Goal: Task Accomplishment & Management: Use online tool/utility

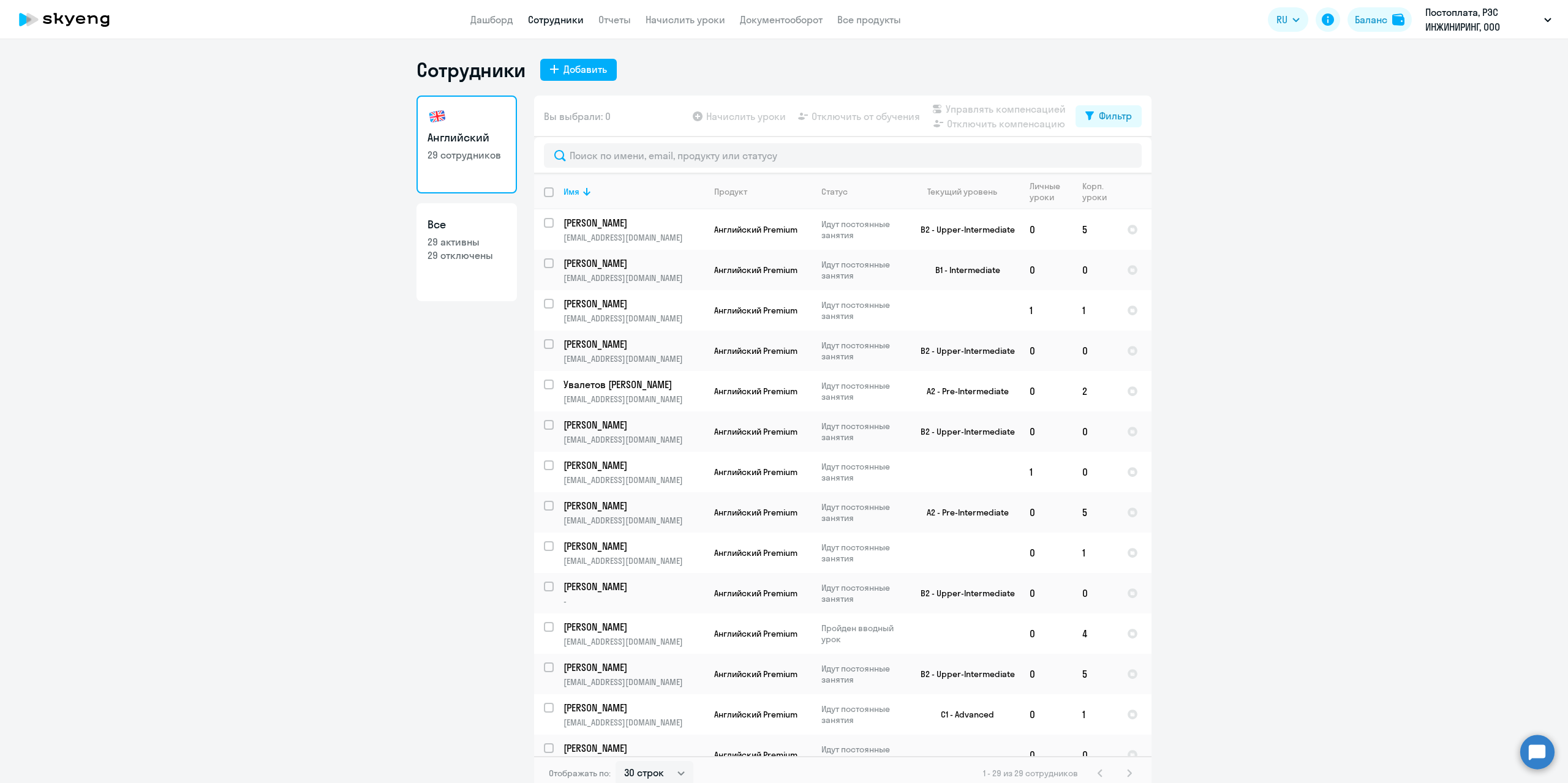
select select "30"
click at [590, 156] on input "text" at bounding box center [843, 156] width 598 height 24
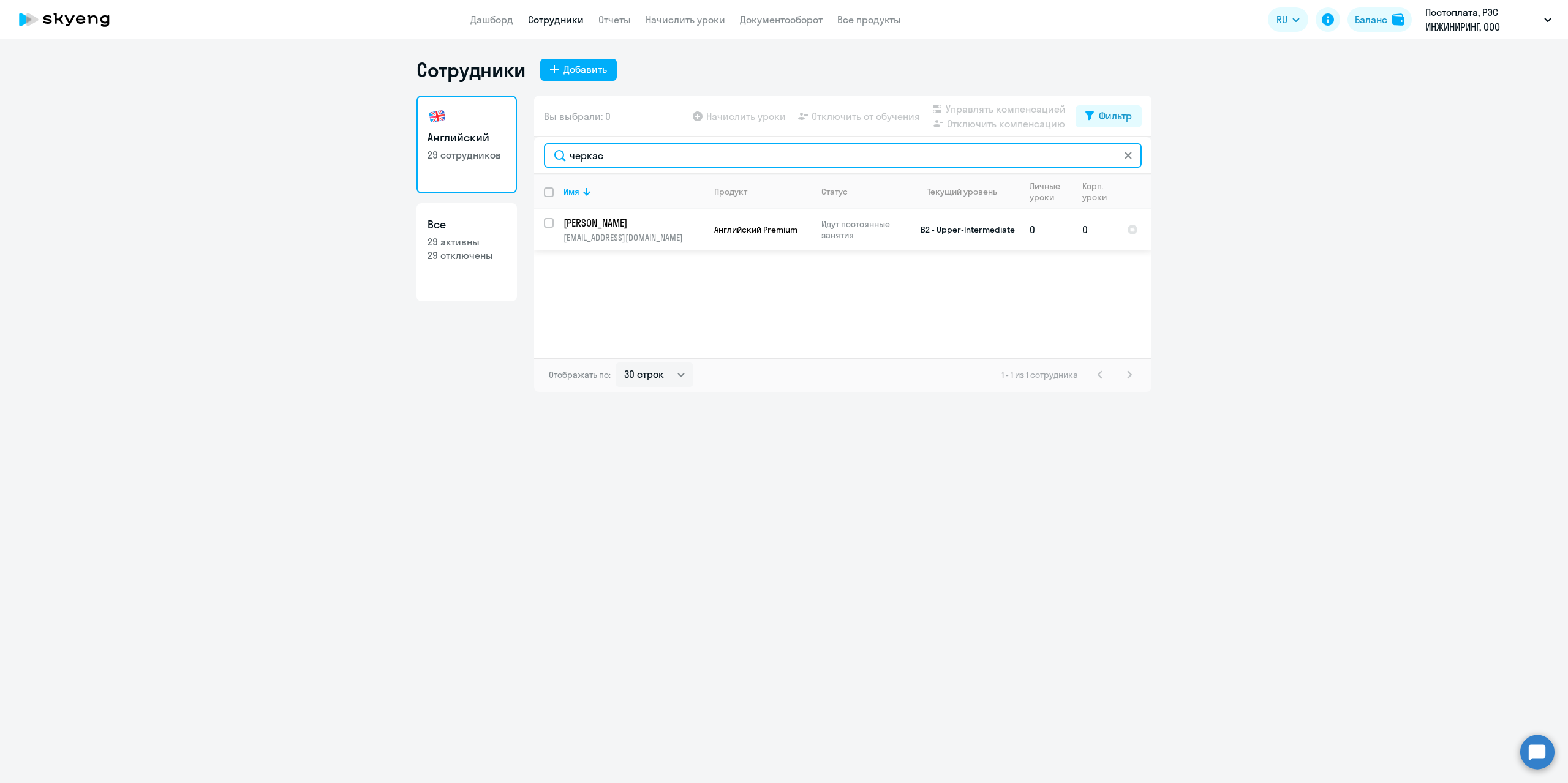
type input "черкас"
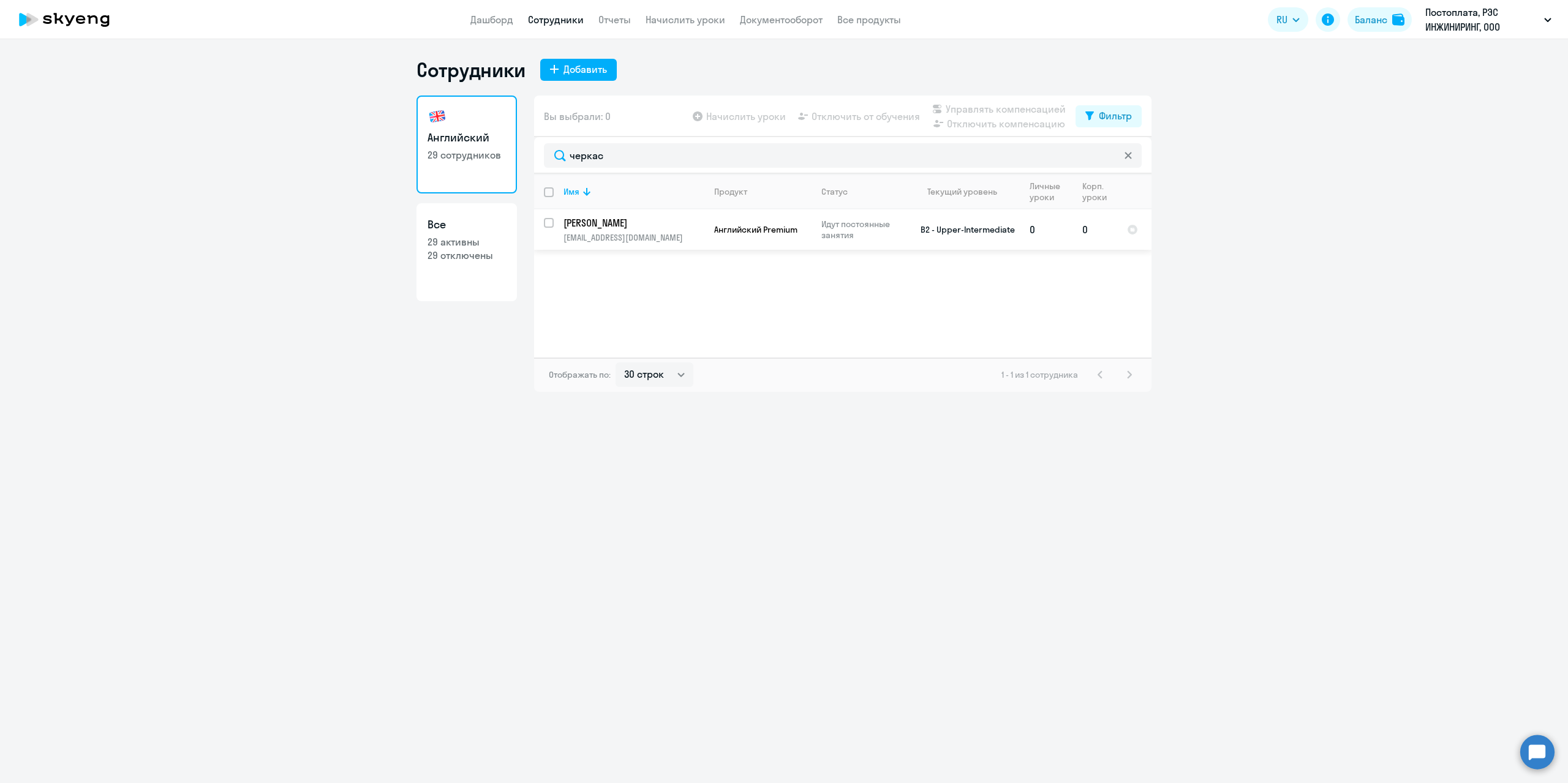
click at [548, 225] on input "select row 21438530" at bounding box center [556, 230] width 24 height 24
checkbox input "true"
click at [763, 118] on span "Начислить уроки" at bounding box center [746, 116] width 79 height 14
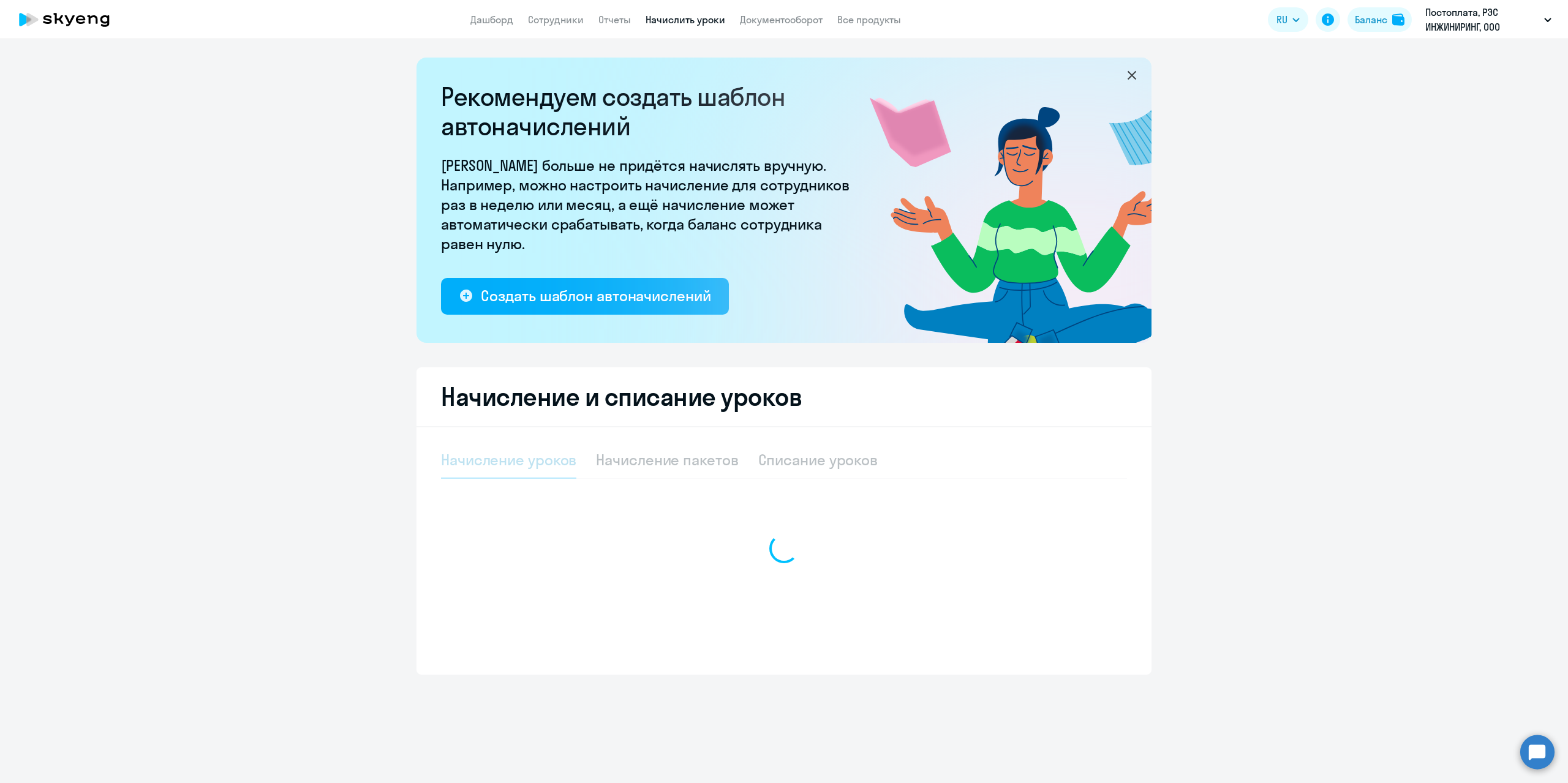
select select "10"
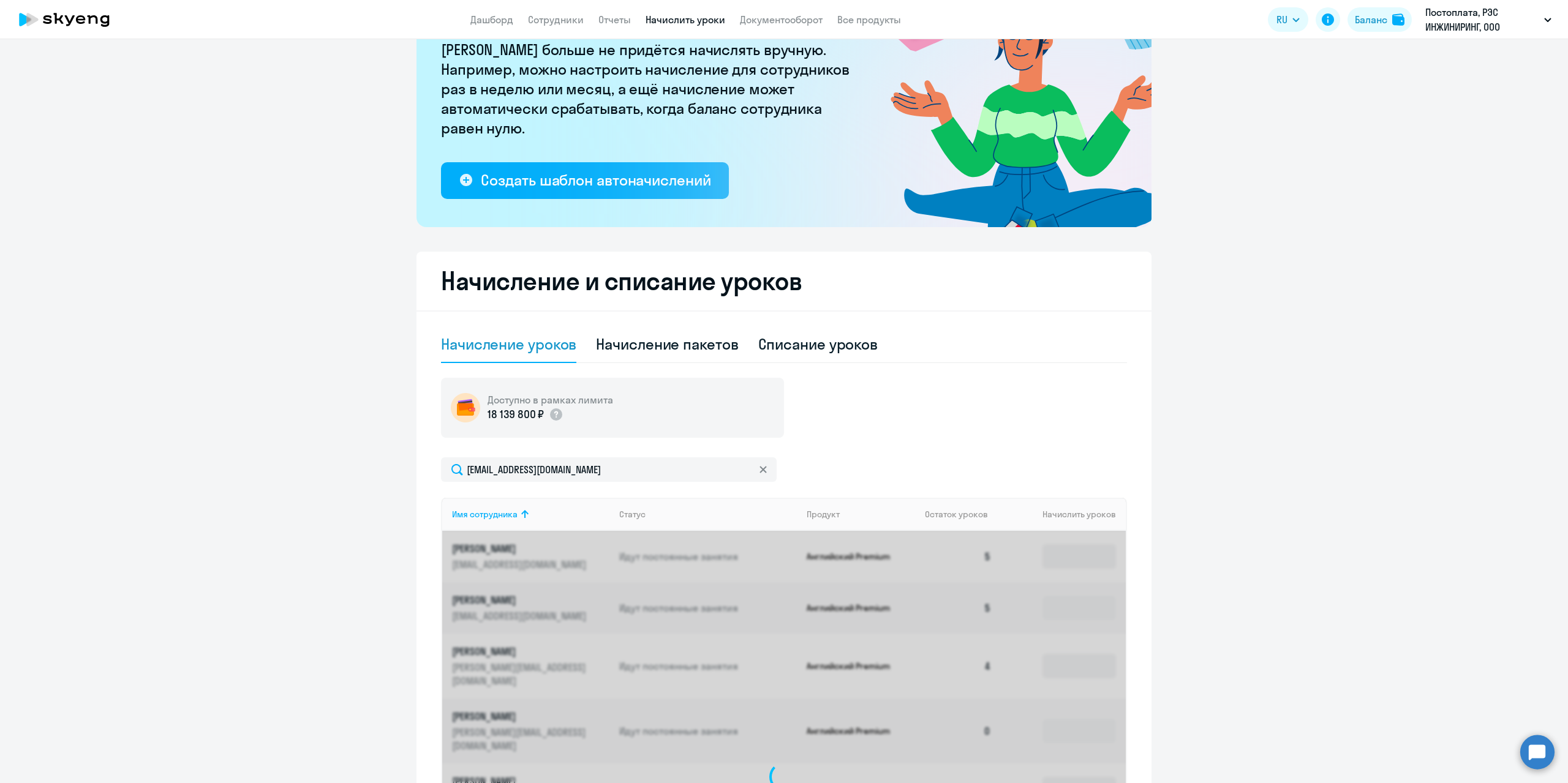
scroll to position [117, 0]
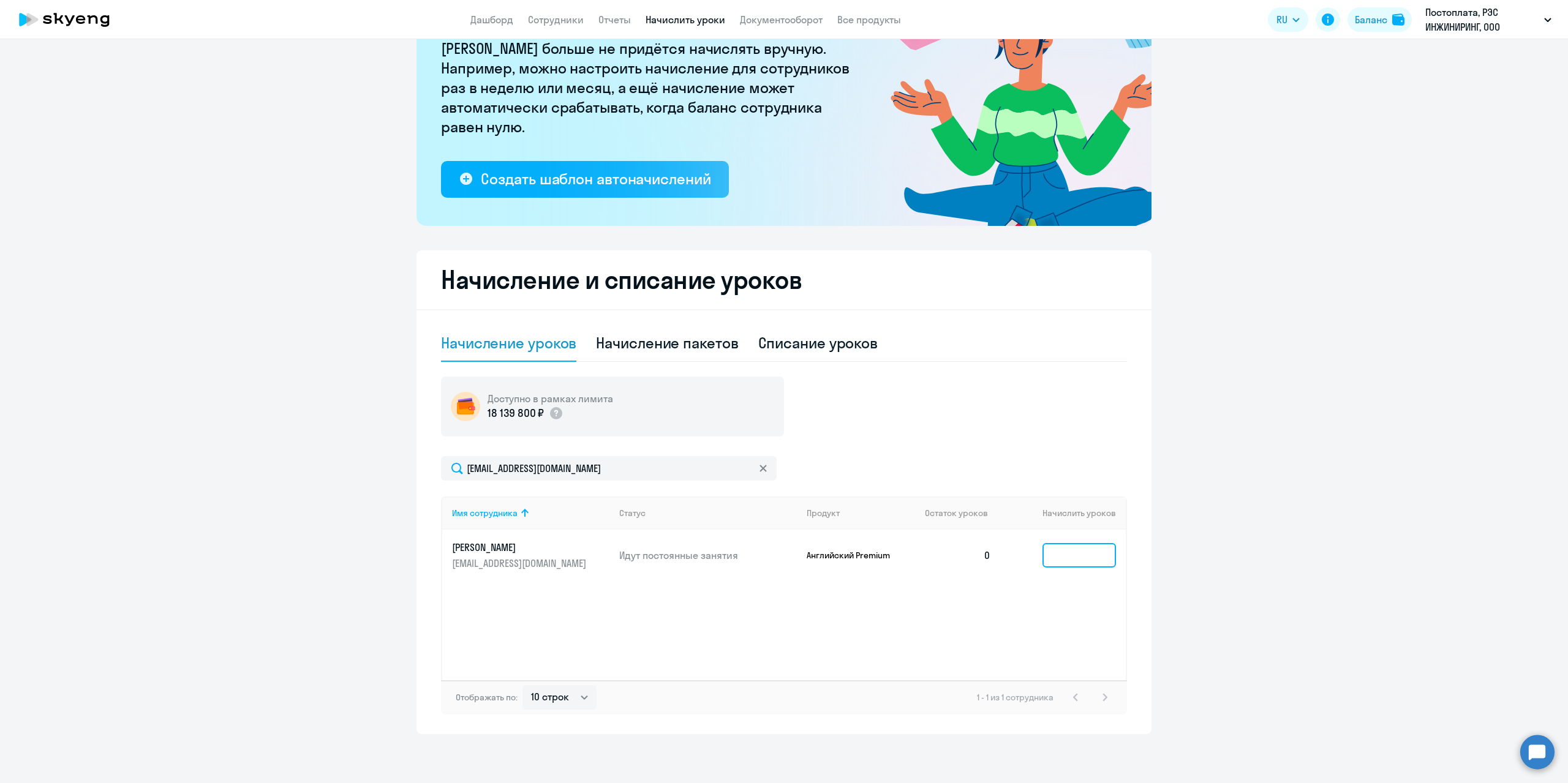
drag, startPoint x: 1056, startPoint y: 555, endPoint x: 1046, endPoint y: 556, distance: 10.0
click at [1057, 555] on input at bounding box center [1079, 555] width 73 height 24
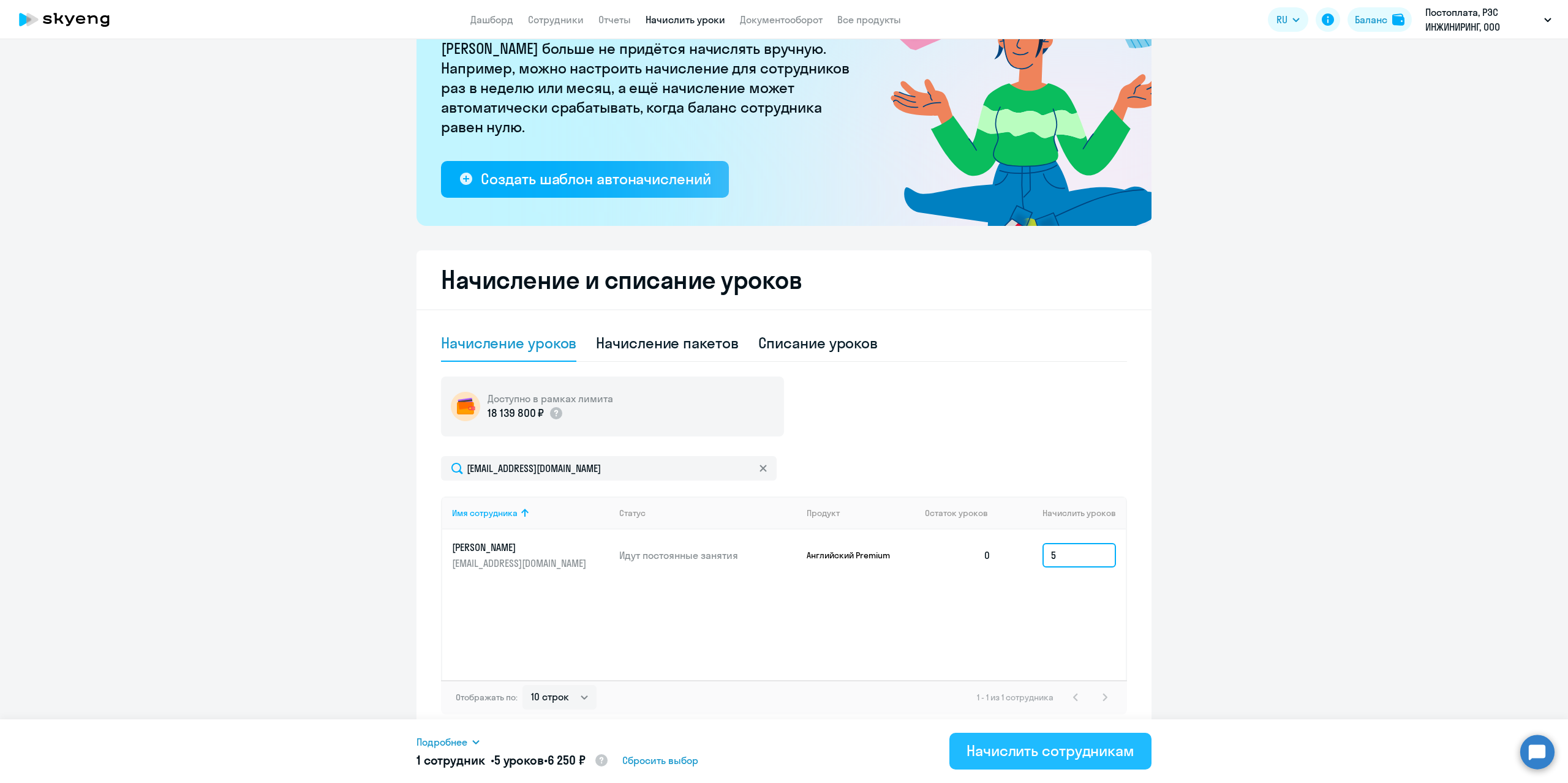
type input "5"
click at [1022, 751] on div "Начислить сотрудникам" at bounding box center [1050, 751] width 168 height 20
